Goal: Find specific page/section: Find specific page/section

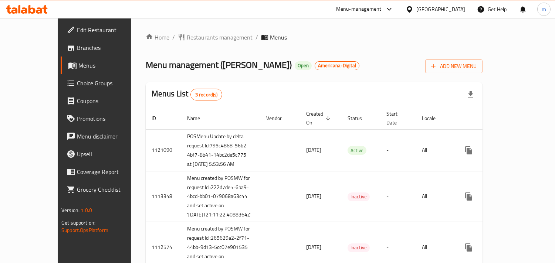
click at [187, 39] on span "Restaurants management" at bounding box center [220, 37] width 66 height 9
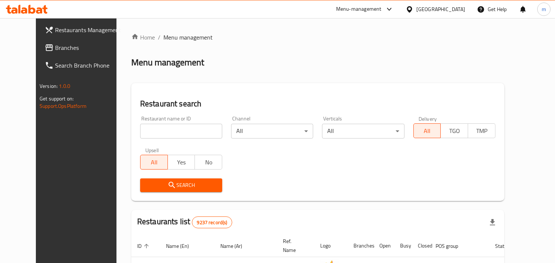
click at [154, 127] on input "search" at bounding box center [181, 131] width 82 height 15
paste input "639"
type input "639"
click at [175, 183] on span "Search" at bounding box center [181, 185] width 70 height 9
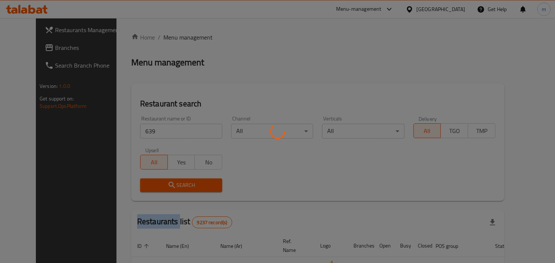
click at [175, 183] on div at bounding box center [277, 131] width 555 height 263
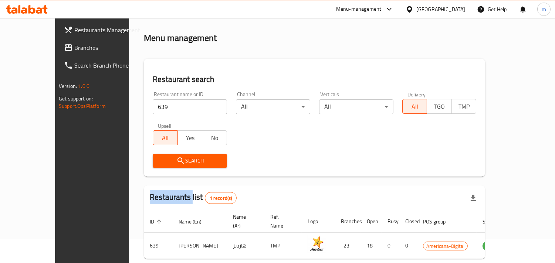
scroll to position [52, 0]
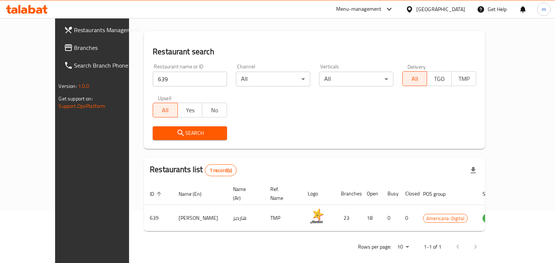
click at [365, 126] on div "Search" at bounding box center [314, 133] width 332 height 23
